Goal: Navigation & Orientation: Find specific page/section

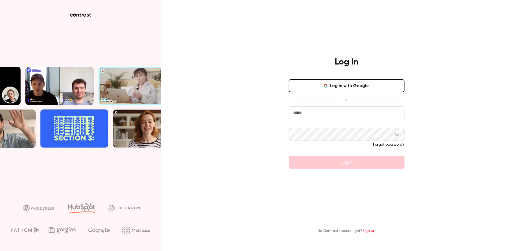
click at [310, 90] on button "Log in with Google" at bounding box center [347, 85] width 116 height 13
